Goal: Task Accomplishment & Management: Complete application form

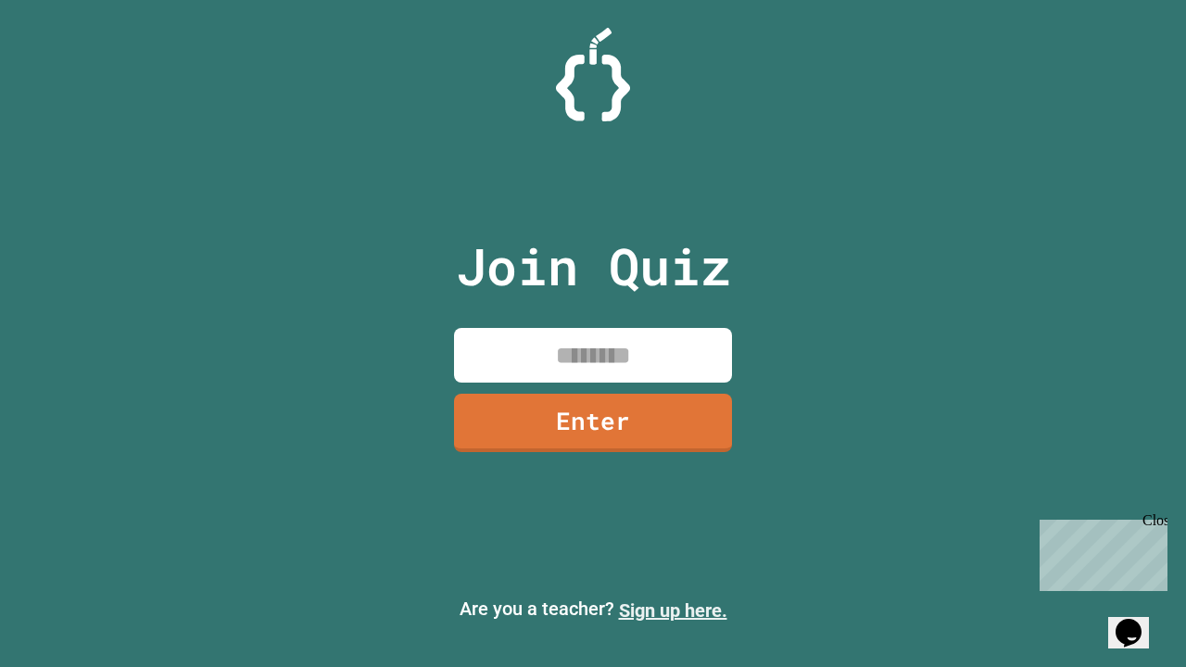
click at [673, 611] on link "Sign up here." at bounding box center [673, 610] width 108 height 22
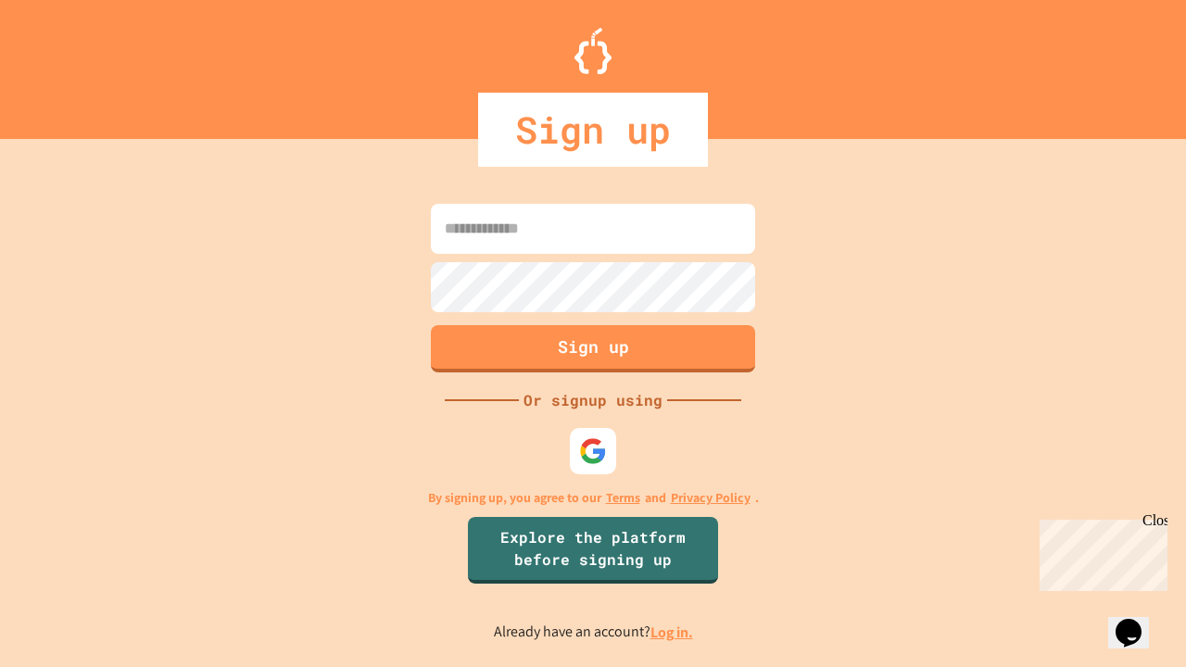
click at [673, 632] on link "Log in." at bounding box center [671, 632] width 43 height 19
